Goal: Transaction & Acquisition: Purchase product/service

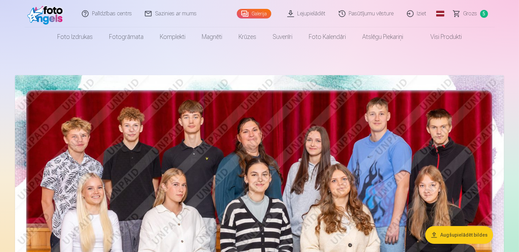
click at [256, 14] on link "Galerija" at bounding box center [254, 14] width 34 height 10
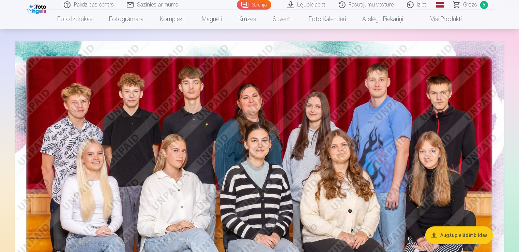
click at [471, 6] on span "Grozs" at bounding box center [471, 5] width 14 height 8
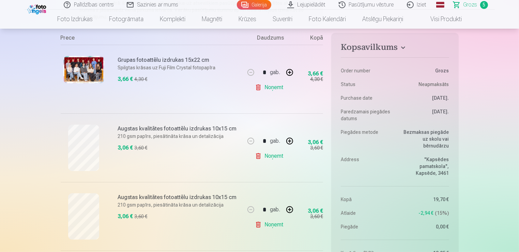
scroll to position [170, 0]
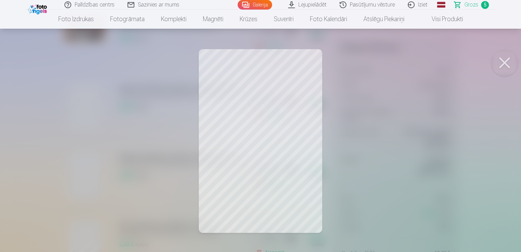
click at [505, 63] on button at bounding box center [504, 62] width 27 height 27
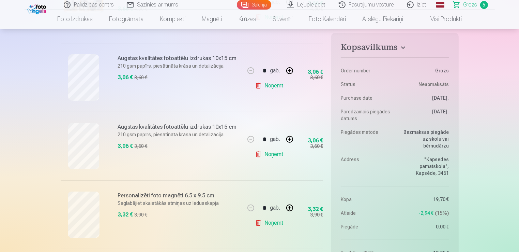
scroll to position [204, 0]
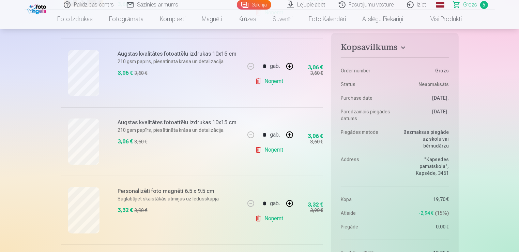
click at [268, 150] on link "Noņemt" at bounding box center [270, 150] width 31 height 14
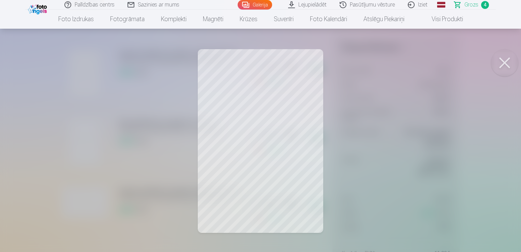
click at [507, 60] on button at bounding box center [504, 62] width 27 height 27
click at [504, 63] on button at bounding box center [504, 62] width 27 height 27
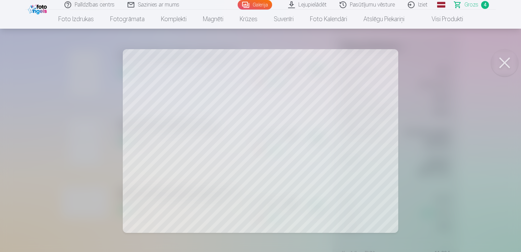
click at [504, 66] on button at bounding box center [504, 62] width 27 height 27
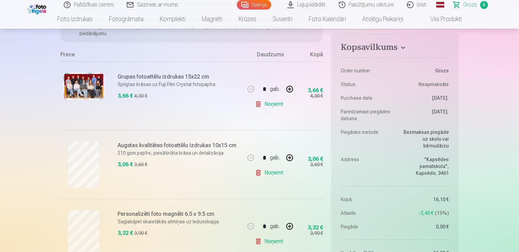
scroll to position [0, 0]
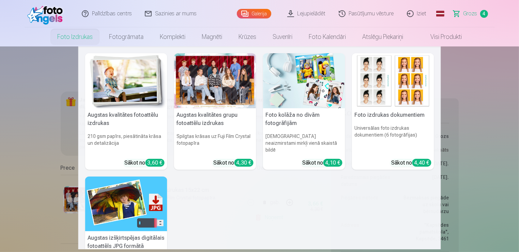
click at [77, 37] on link "Foto izdrukas" at bounding box center [75, 36] width 52 height 19
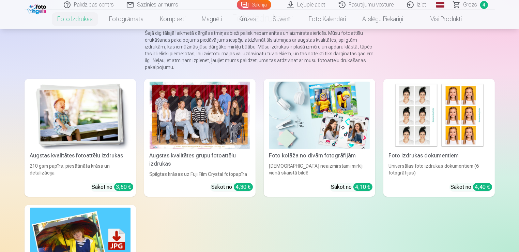
scroll to position [68, 0]
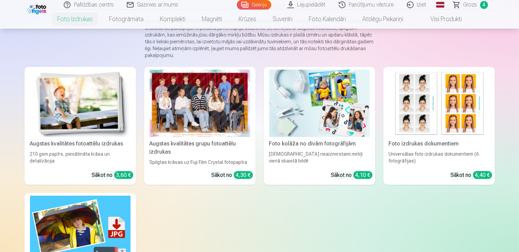
click at [195, 104] on div at bounding box center [200, 103] width 101 height 67
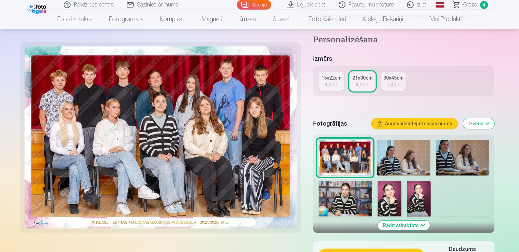
scroll to position [204, 0]
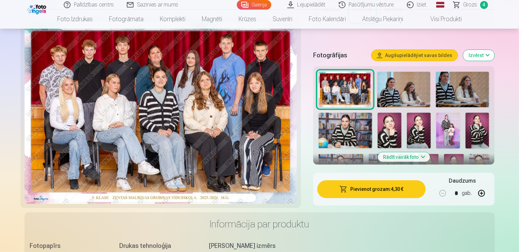
click at [401, 159] on button "Rādīt vairāk foto" at bounding box center [404, 157] width 52 height 10
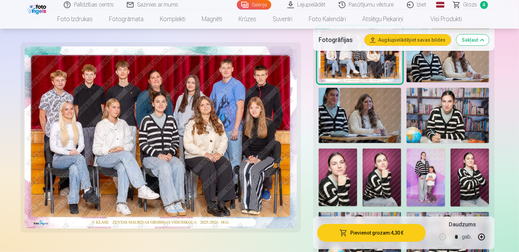
scroll to position [239, 0]
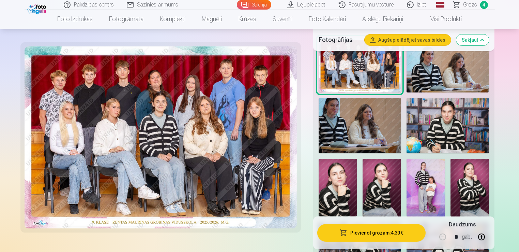
click at [421, 81] on img at bounding box center [448, 64] width 83 height 55
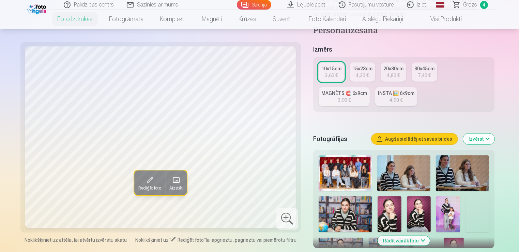
scroll to position [136, 0]
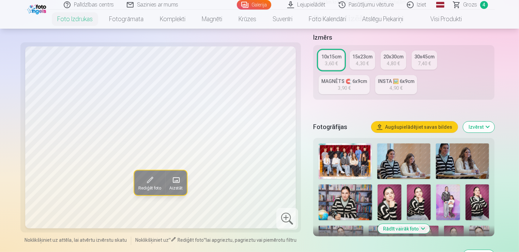
click at [421, 160] on img at bounding box center [403, 160] width 53 height 35
click at [458, 162] on img at bounding box center [462, 160] width 53 height 35
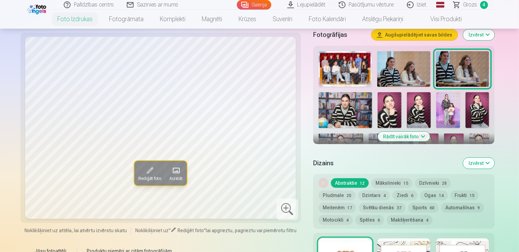
scroll to position [239, 0]
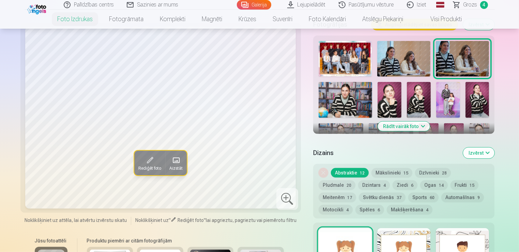
click at [341, 128] on img at bounding box center [341, 138] width 45 height 30
click at [400, 127] on button "Rādīt vairāk foto" at bounding box center [404, 126] width 52 height 10
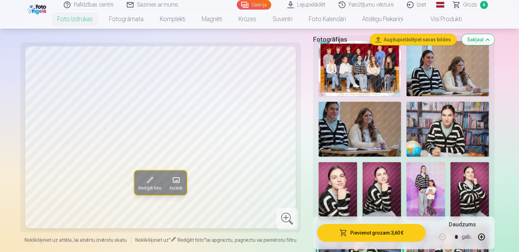
click at [370, 135] on img at bounding box center [360, 129] width 82 height 55
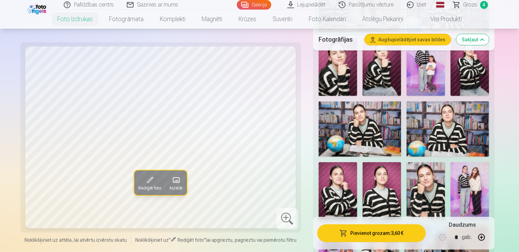
scroll to position [375, 0]
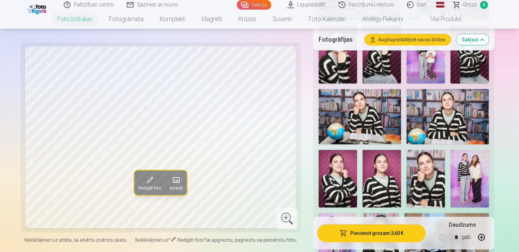
click at [466, 182] on img at bounding box center [470, 179] width 39 height 58
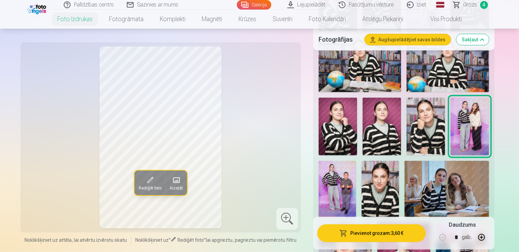
scroll to position [443, 0]
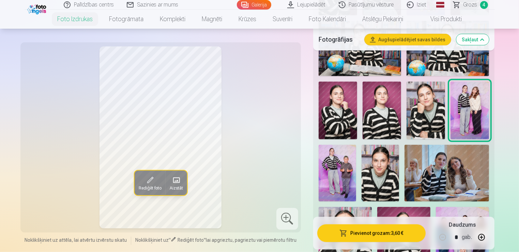
click at [466, 182] on img at bounding box center [447, 173] width 85 height 56
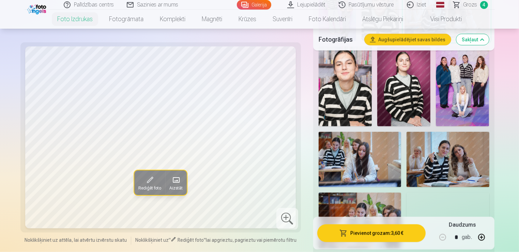
scroll to position [613, 0]
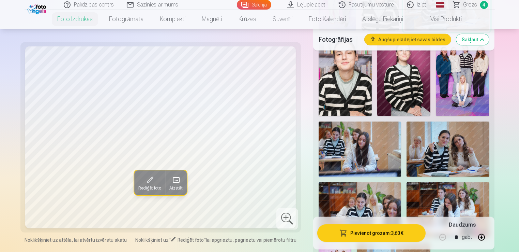
click at [465, 154] on img at bounding box center [448, 148] width 82 height 55
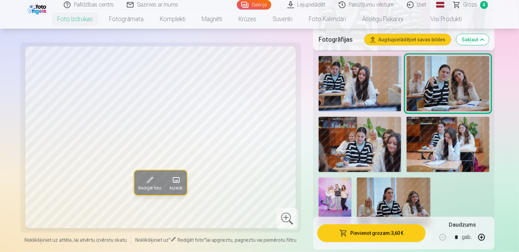
scroll to position [682, 0]
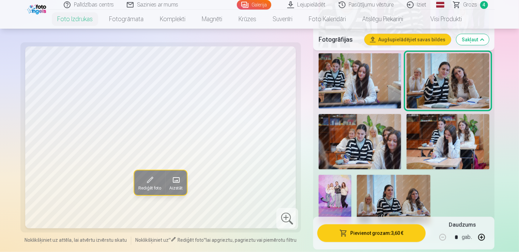
click at [369, 146] on img at bounding box center [360, 141] width 82 height 55
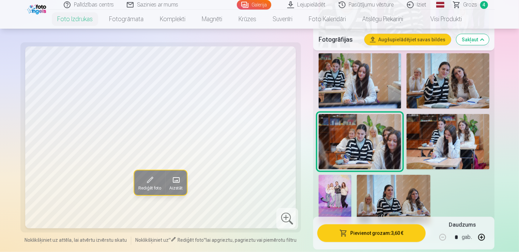
click at [458, 146] on img at bounding box center [448, 141] width 82 height 55
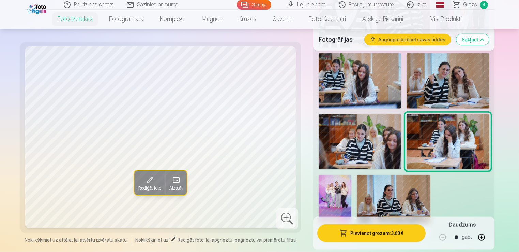
click at [395, 192] on img at bounding box center [394, 199] width 74 height 49
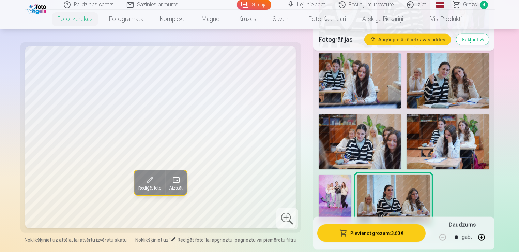
click at [336, 191] on img at bounding box center [335, 199] width 33 height 49
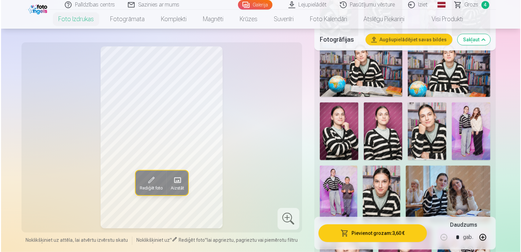
scroll to position [409, 0]
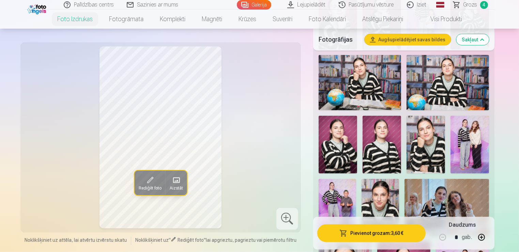
click at [470, 139] on img at bounding box center [470, 145] width 39 height 58
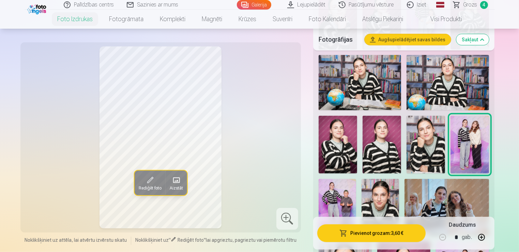
click at [365, 234] on button "Pievienot grozam : 3,60 €" at bounding box center [371, 233] width 109 height 18
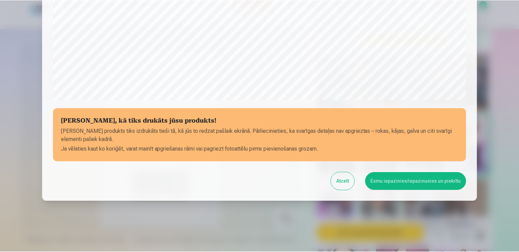
scroll to position [239, 0]
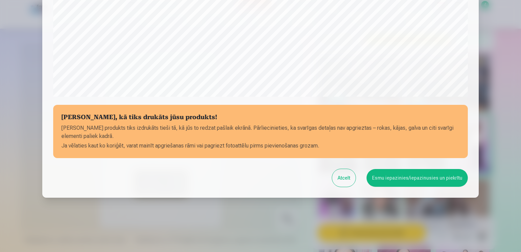
click at [414, 176] on button "Esmu iepazinies/iepazinusies un piekrītu" at bounding box center [416, 178] width 101 height 18
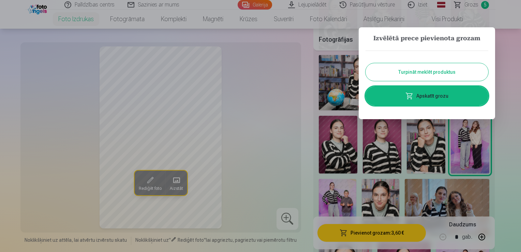
click at [431, 95] on link "Apskatīt grozu" at bounding box center [426, 95] width 123 height 19
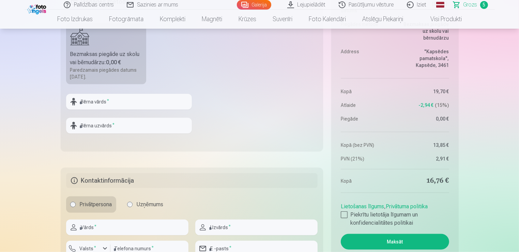
scroll to position [579, 0]
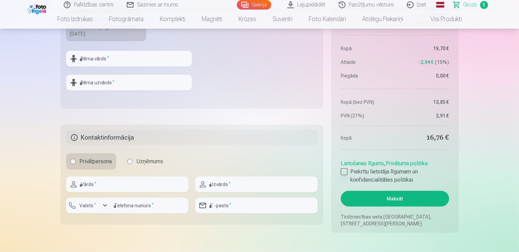
click at [342, 171] on div at bounding box center [344, 171] width 7 height 7
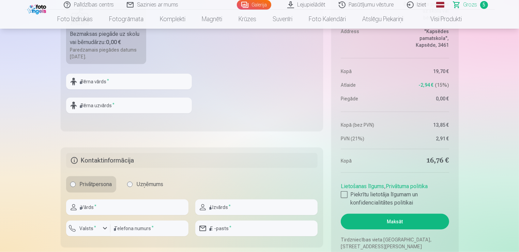
scroll to position [545, 0]
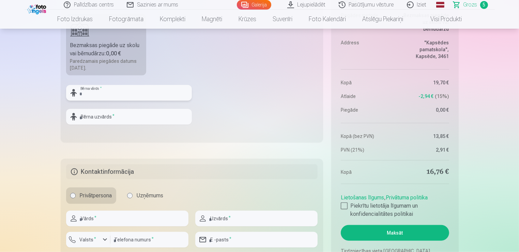
click at [115, 93] on input "text" at bounding box center [129, 93] width 126 height 16
type input "****"
click at [110, 117] on input "text" at bounding box center [129, 117] width 126 height 16
type input "*********"
click at [303, 123] on fieldset "Piegādes metode Bezmaksas piegāde uz skolu vai bērnudārzu : 0,00 € Paredzamais …" at bounding box center [192, 61] width 263 height 162
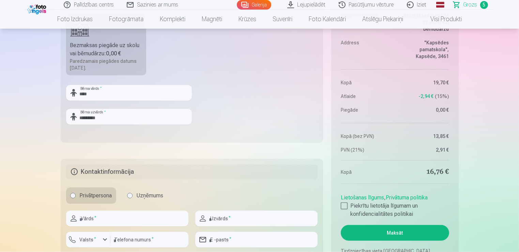
scroll to position [579, 0]
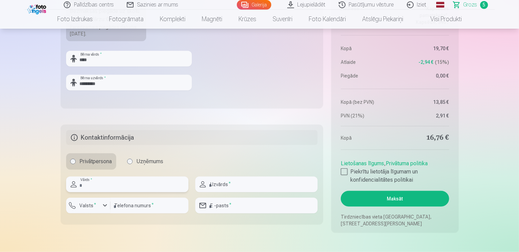
click at [123, 183] on input "text" at bounding box center [127, 184] width 122 height 16
type input "****"
type input "*********"
type input "********"
drag, startPoint x: 282, startPoint y: 207, endPoint x: 195, endPoint y: 204, distance: 87.3
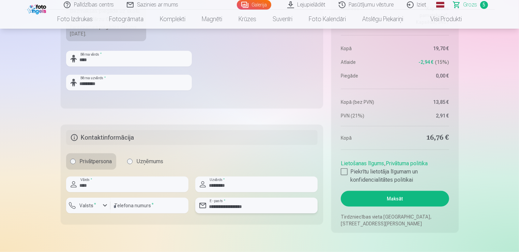
click at [195, 204] on div "**********" at bounding box center [192, 197] width 252 height 42
type input "**********"
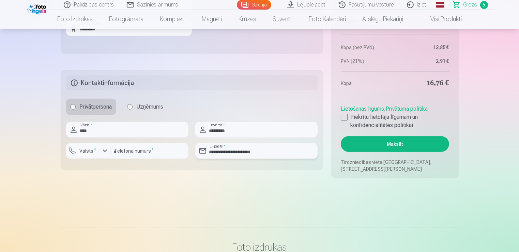
scroll to position [648, 0]
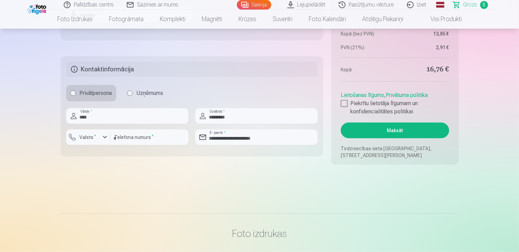
click at [395, 130] on button "Maksāt" at bounding box center [395, 130] width 108 height 16
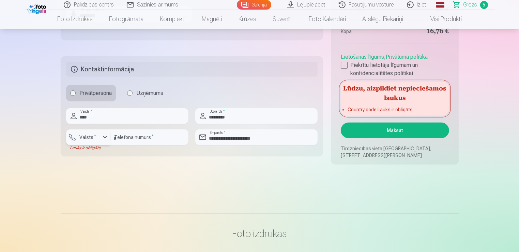
click at [86, 139] on label "Valsts *" at bounding box center [88, 137] width 22 height 7
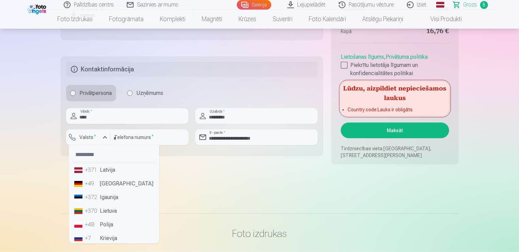
click at [102, 169] on li "+371 Latvija" at bounding box center [114, 170] width 85 height 14
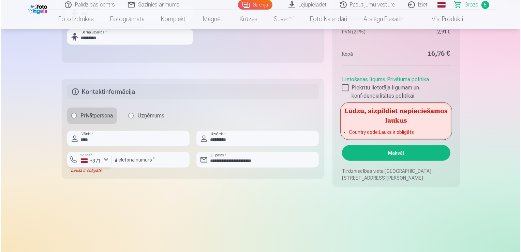
scroll to position [613, 0]
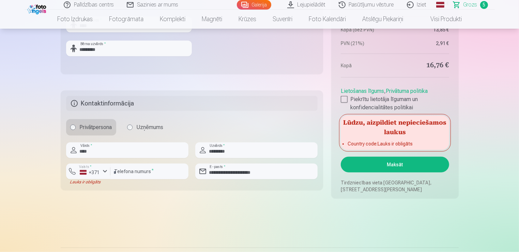
click at [397, 166] on button "Maksāt" at bounding box center [395, 164] width 108 height 16
